Goal: Transaction & Acquisition: Purchase product/service

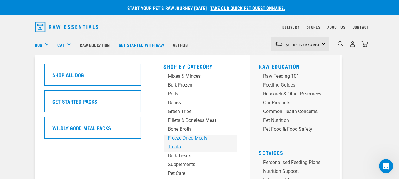
click at [189, 143] on div "Shop By Category Mixes & Minces Bulk Frozen Rolls Bones Green Tripe Bone Broth …" at bounding box center [200, 140] width 81 height 171
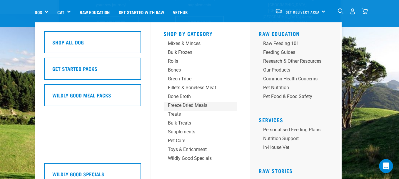
scroll to position [176, 0]
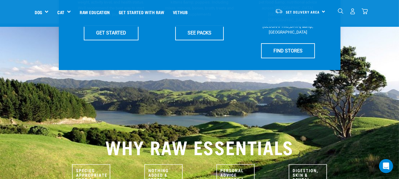
click at [14, 111] on div "WHY RAW ESSENTIALS" at bounding box center [199, 112] width 399 height 217
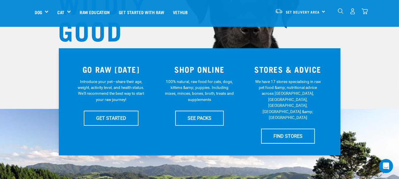
scroll to position [88, 0]
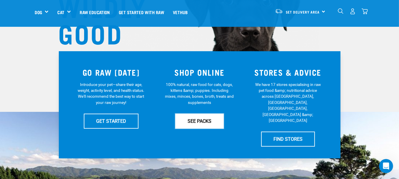
click at [201, 126] on link "SEE PACKS" at bounding box center [199, 121] width 49 height 15
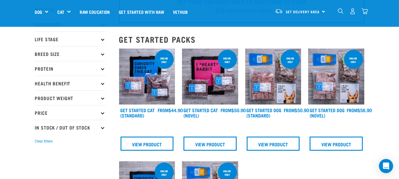
scroll to position [29, 0]
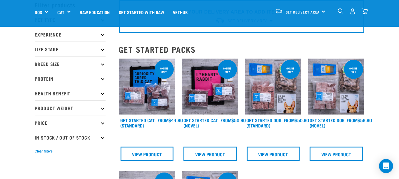
click at [102, 94] on p "Health Benefit" at bounding box center [70, 93] width 71 height 15
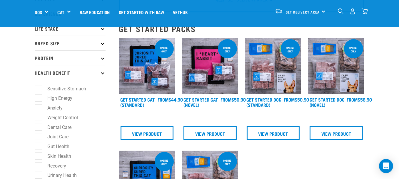
scroll to position [59, 0]
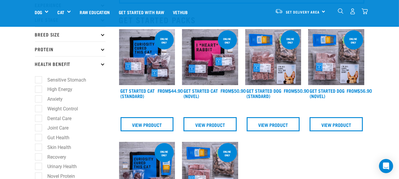
click at [38, 78] on label "Sensitive Stomach" at bounding box center [63, 79] width 51 height 7
click at [37, 78] on input "Sensitive Stomach" at bounding box center [37, 79] width 4 height 4
checkbox input "true"
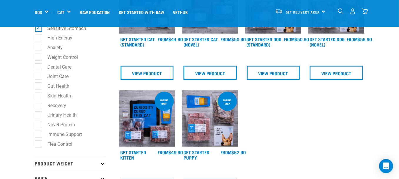
scroll to position [118, 0]
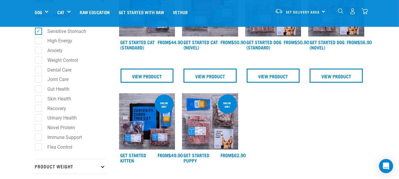
scroll to position [118, 0]
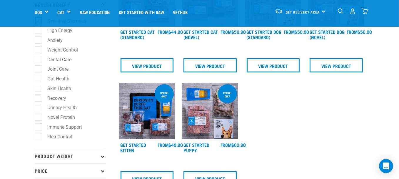
click at [38, 87] on label "Skin Health" at bounding box center [56, 88] width 36 height 7
click at [38, 87] on input "Skin Health" at bounding box center [37, 87] width 4 height 4
checkbox input "true"
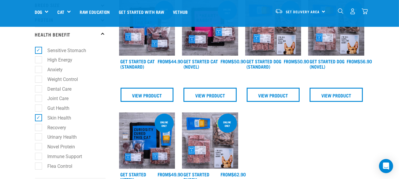
scroll to position [59, 0]
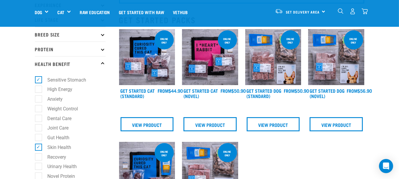
click at [105, 50] on p "Protein" at bounding box center [70, 48] width 71 height 15
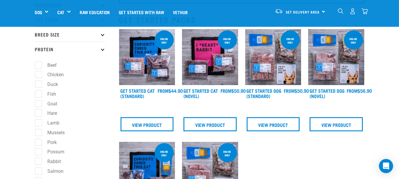
click at [38, 93] on label "Fish" at bounding box center [48, 93] width 21 height 7
click at [37, 93] on input "Fish" at bounding box center [37, 93] width 4 height 4
checkbox input "true"
click at [39, 151] on label "Possum" at bounding box center [52, 151] width 29 height 7
click at [39, 151] on input "Possum" at bounding box center [37, 151] width 4 height 4
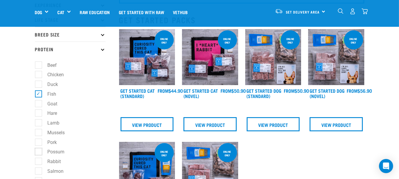
checkbox input "true"
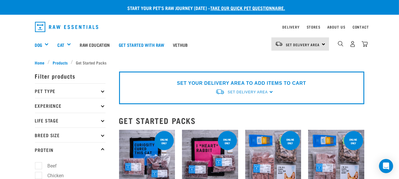
click at [103, 93] on p "Pet Type" at bounding box center [70, 90] width 71 height 15
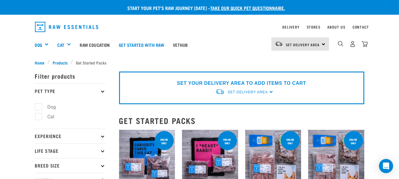
click at [38, 106] on label "Dog" at bounding box center [48, 106] width 20 height 7
click at [36, 106] on input "Dog" at bounding box center [37, 106] width 4 height 4
checkbox input "true"
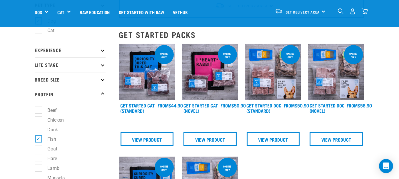
scroll to position [59, 0]
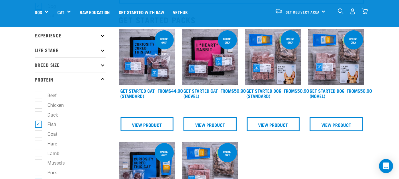
click at [101, 66] on p "Breed Size" at bounding box center [70, 64] width 71 height 15
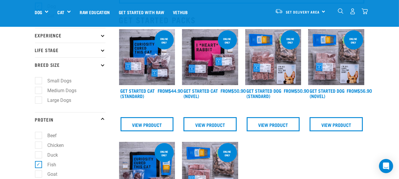
click at [69, 91] on label "Medium Dogs" at bounding box center [58, 90] width 41 height 7
click at [39, 91] on input "Medium Dogs" at bounding box center [37, 89] width 4 height 4
checkbox input "true"
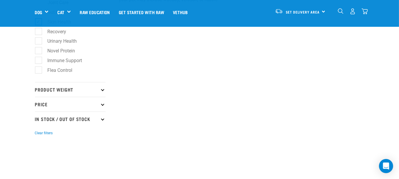
scroll to position [441, 0]
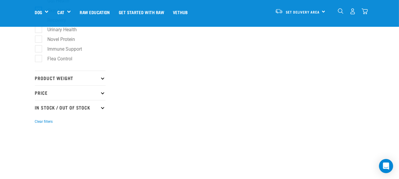
click at [73, 77] on p "Product Weight" at bounding box center [70, 78] width 71 height 15
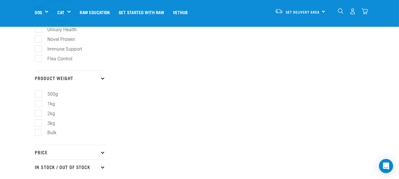
click at [38, 112] on label "2kg" at bounding box center [47, 113] width 19 height 7
click at [37, 112] on input "2kg" at bounding box center [37, 112] width 4 height 4
checkbox input "true"
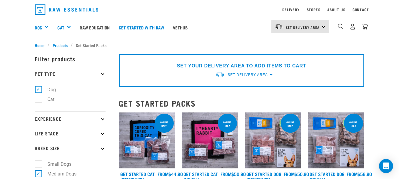
scroll to position [0, 0]
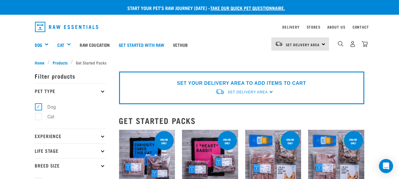
click at [69, 76] on p "Filter products" at bounding box center [70, 76] width 71 height 15
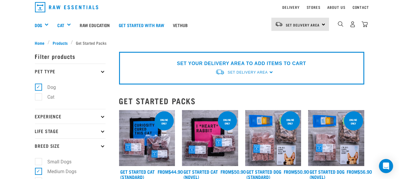
scroll to position [29, 0]
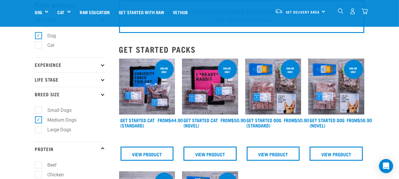
click at [295, 96] on img at bounding box center [273, 87] width 56 height 56
